Goal: Find specific page/section: Find specific page/section

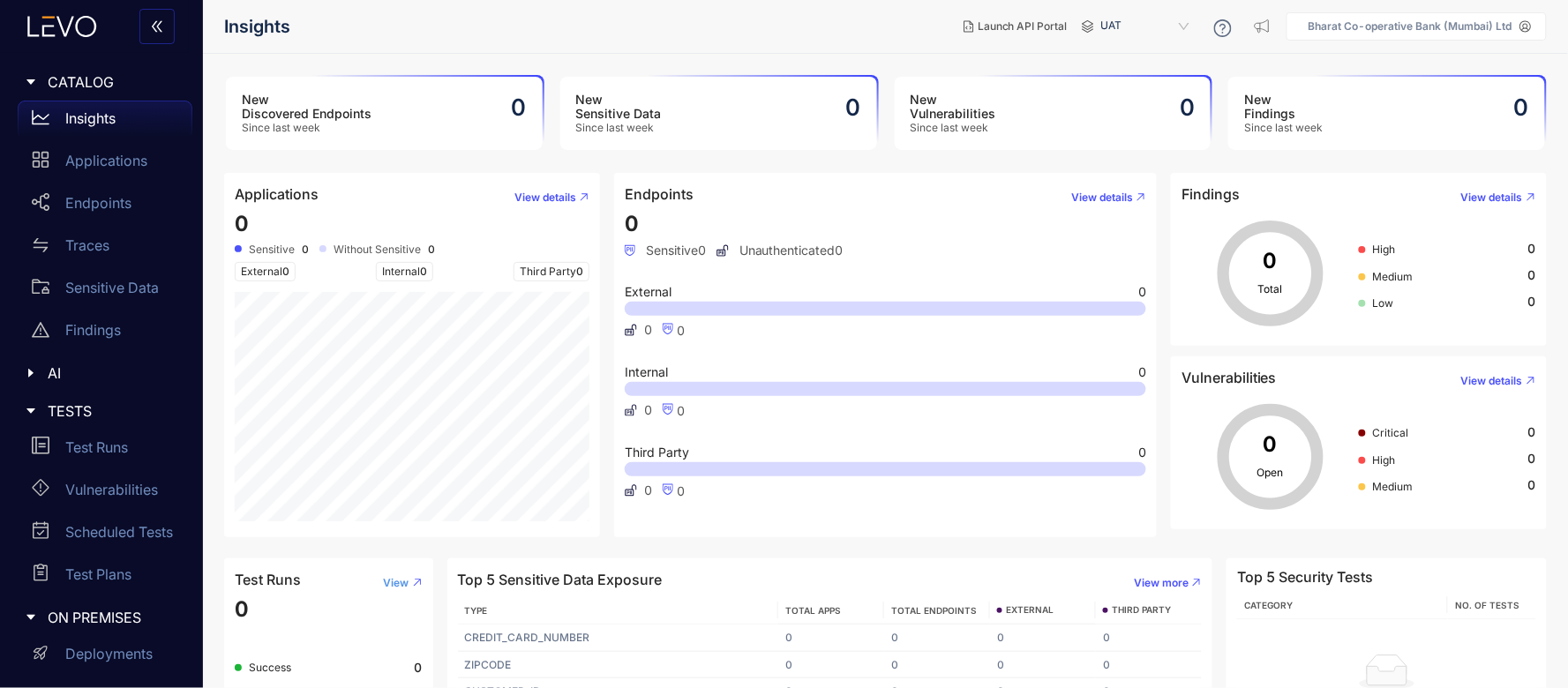
scroll to position [85, 0]
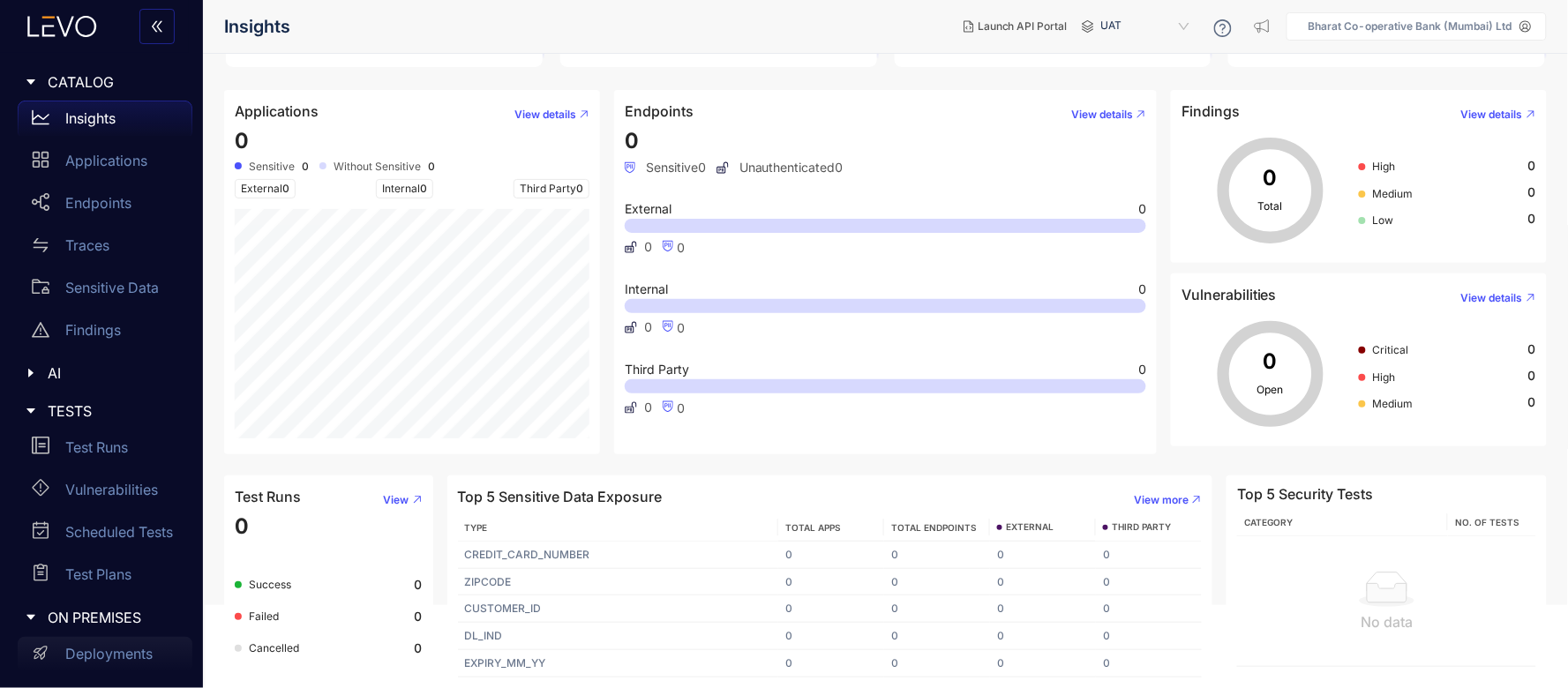
click at [135, 640] on div "Deployments" at bounding box center [104, 654] width 174 height 35
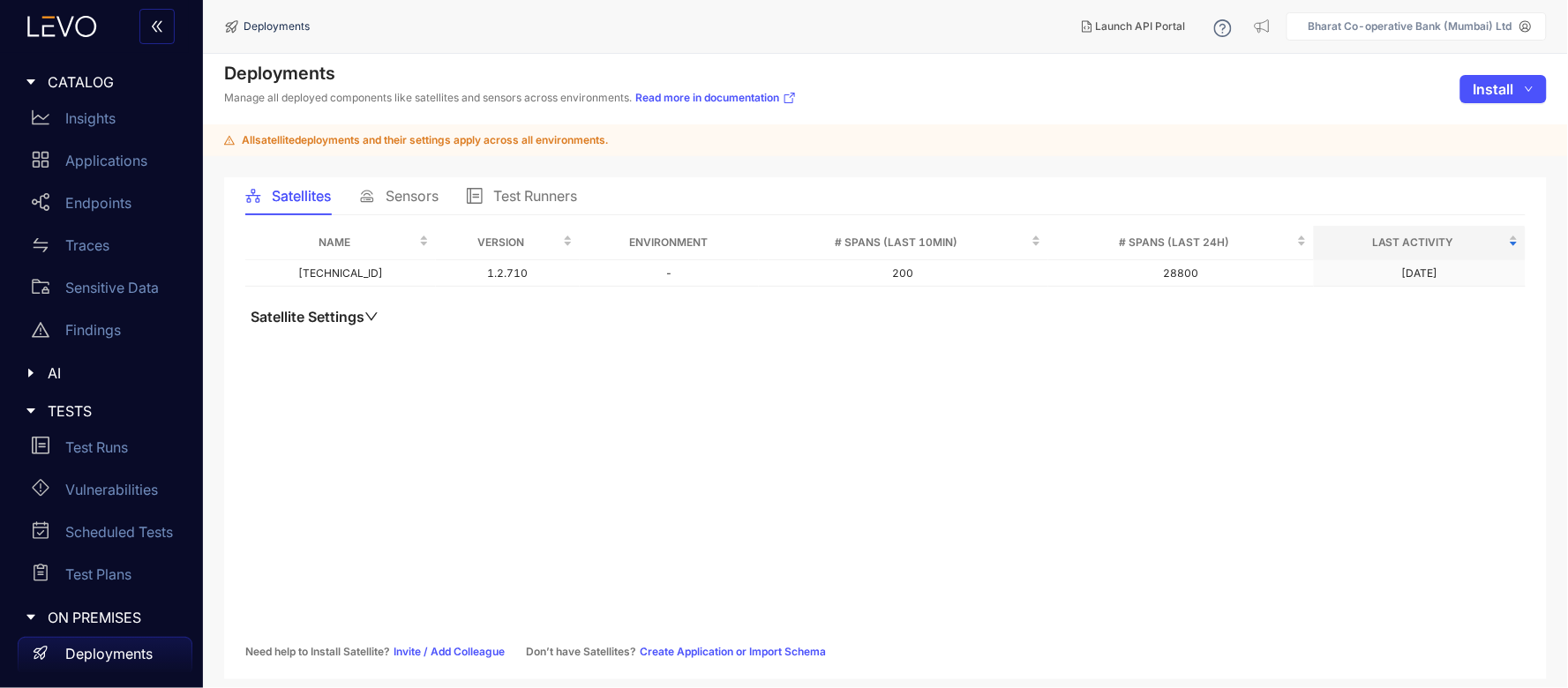
click at [410, 198] on span "Sensors" at bounding box center [412, 196] width 53 height 16
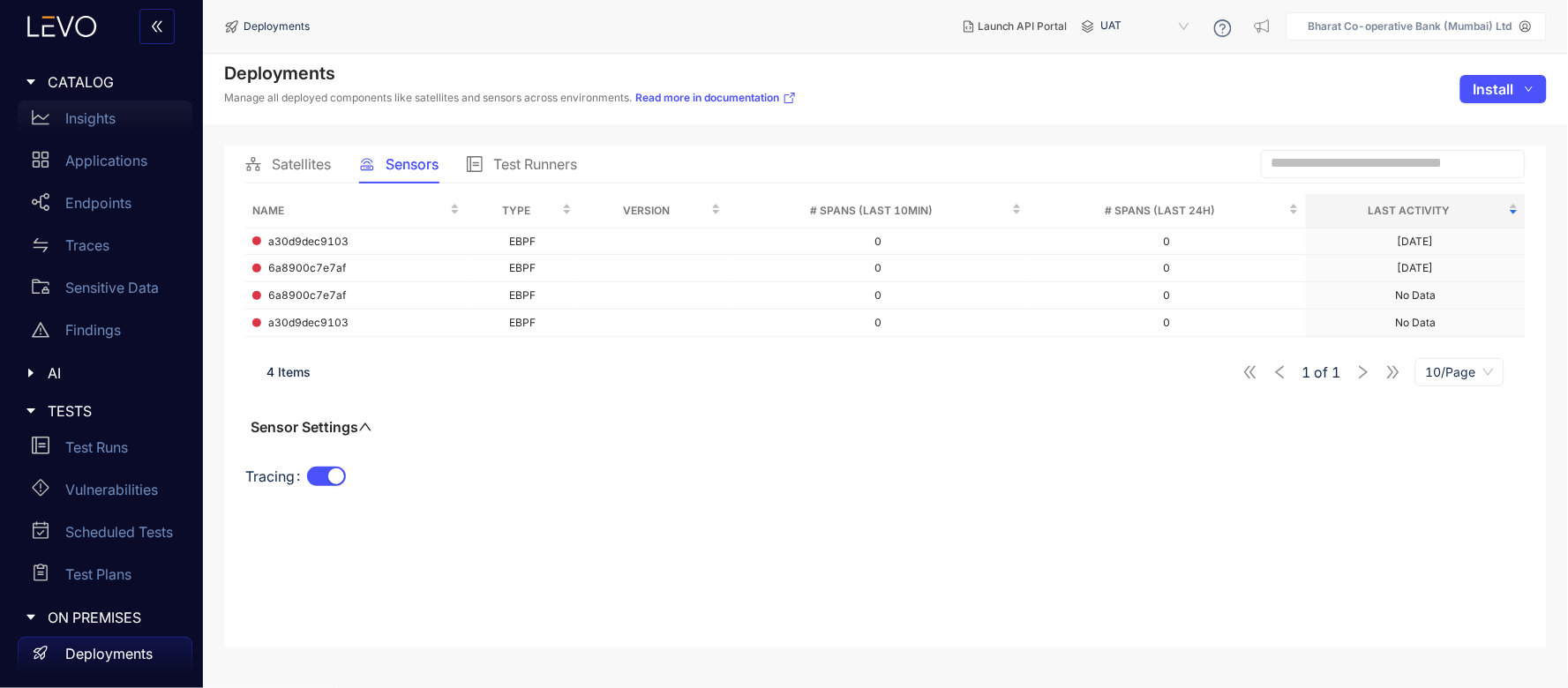
click at [110, 108] on div "Insights" at bounding box center [104, 118] width 174 height 35
